Goal: Task Accomplishment & Management: Manage account settings

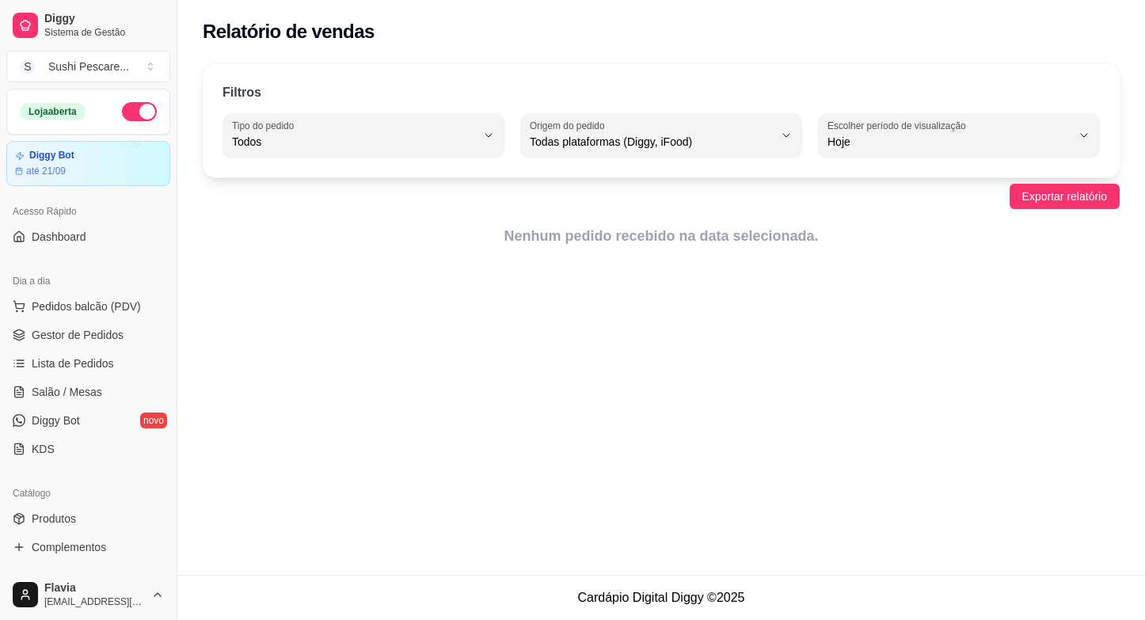
select select "ALL"
select select "0"
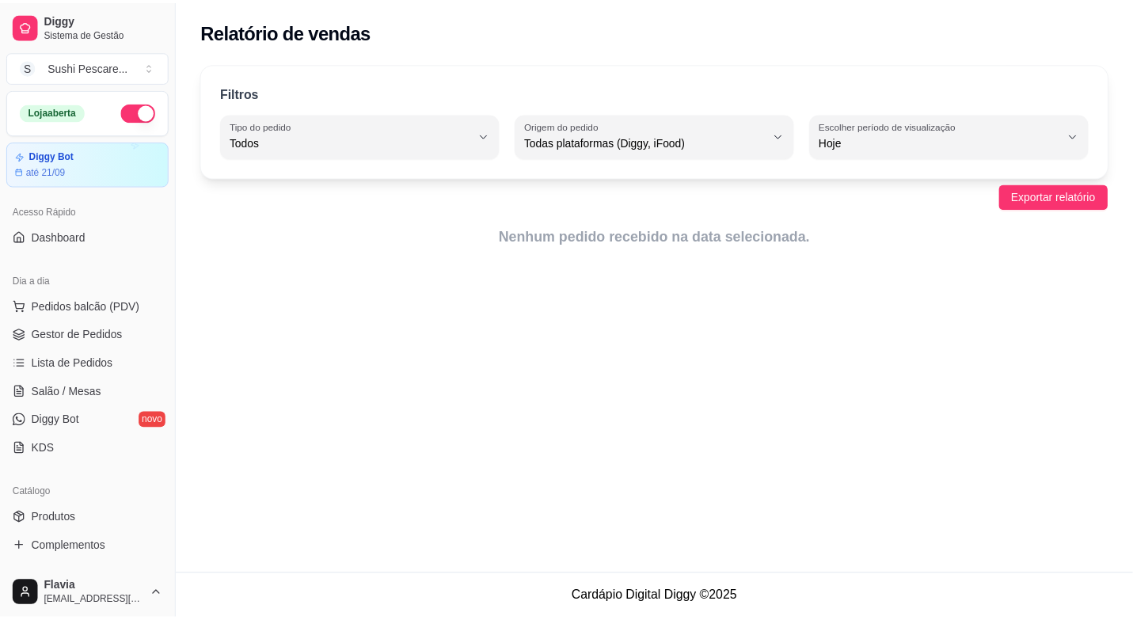
scroll to position [222, 0]
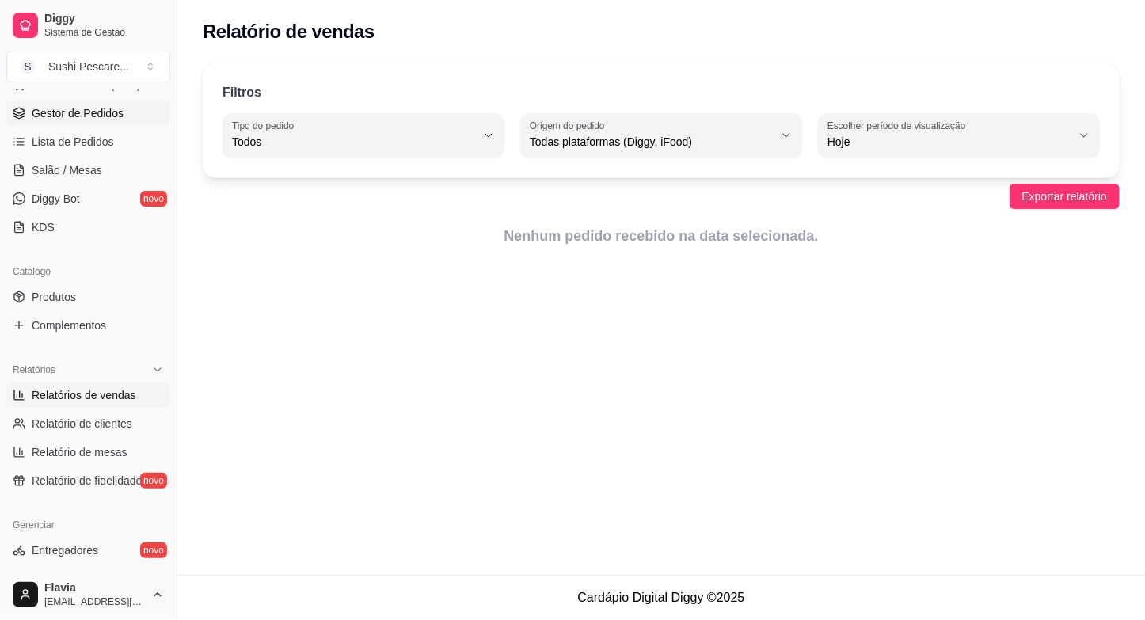
click at [70, 120] on span "Gestor de Pedidos" at bounding box center [78, 113] width 92 height 16
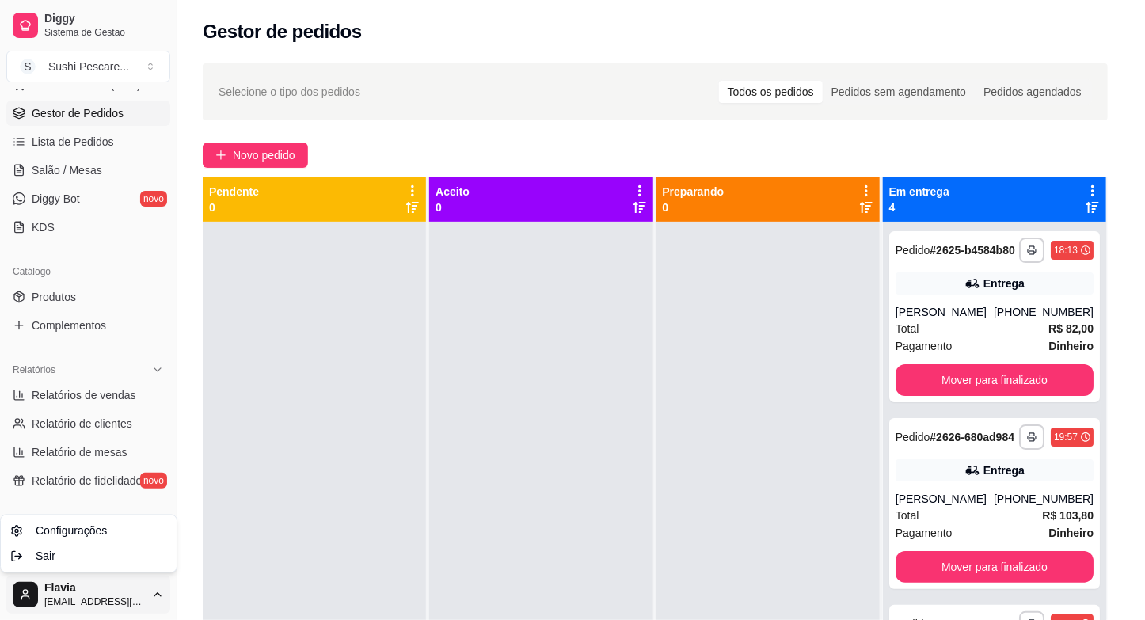
click at [155, 598] on html "**********" at bounding box center [572, 310] width 1145 height 620
click at [143, 567] on div "Sair" at bounding box center [88, 556] width 169 height 25
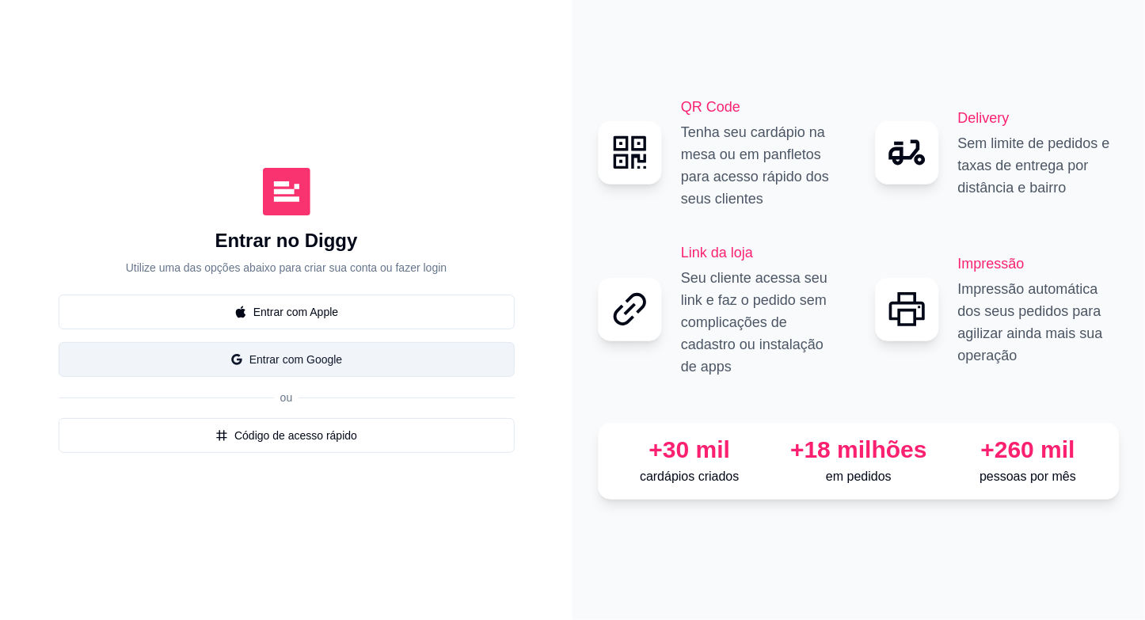
click at [392, 369] on button "Entrar com Google" at bounding box center [287, 359] width 456 height 35
